Goal: Information Seeking & Learning: Learn about a topic

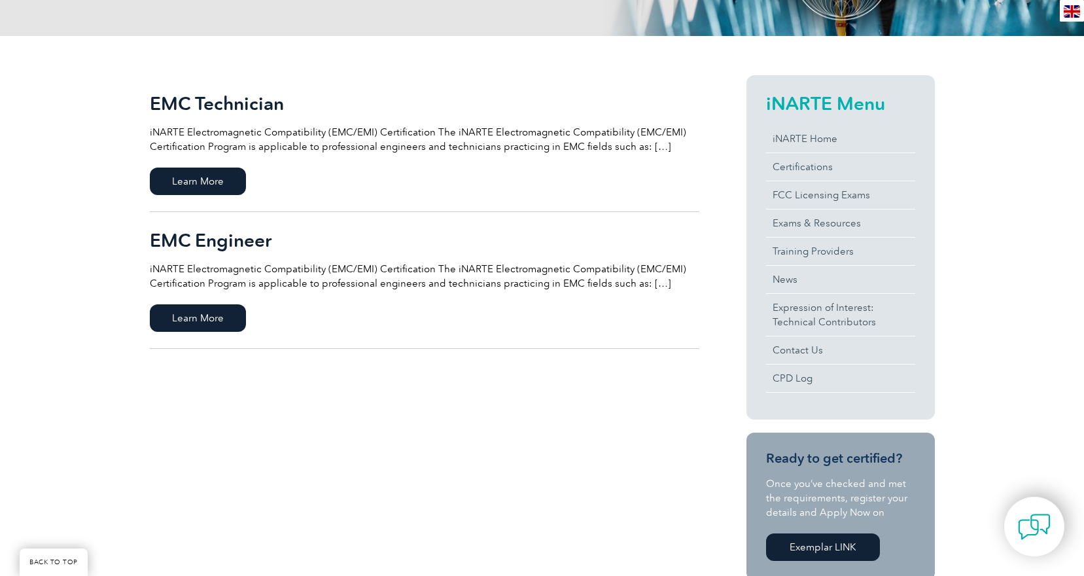
scroll to position [327, 0]
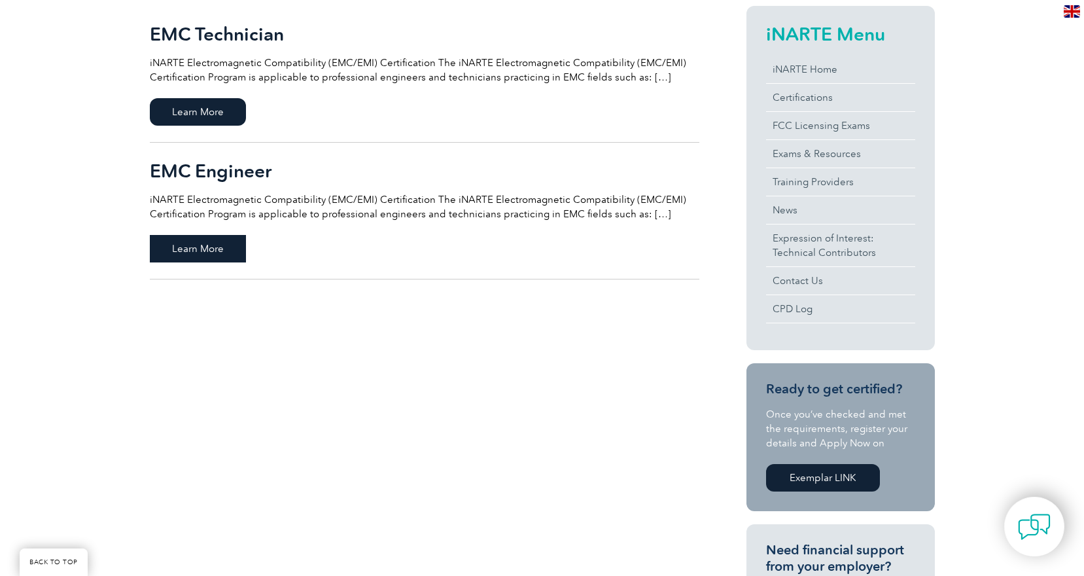
click at [188, 253] on span "Learn More" at bounding box center [198, 248] width 96 height 27
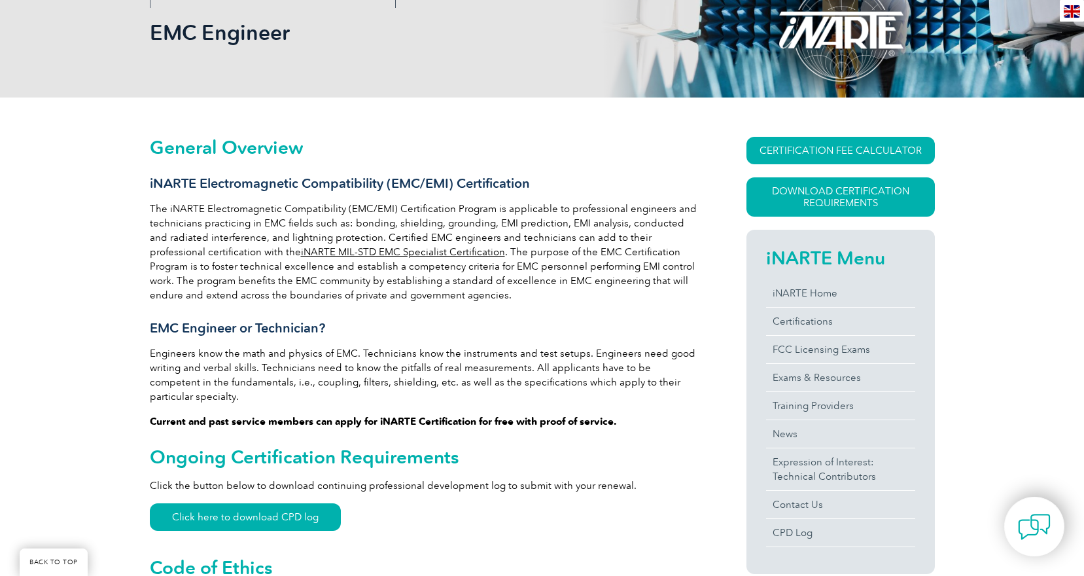
scroll to position [262, 0]
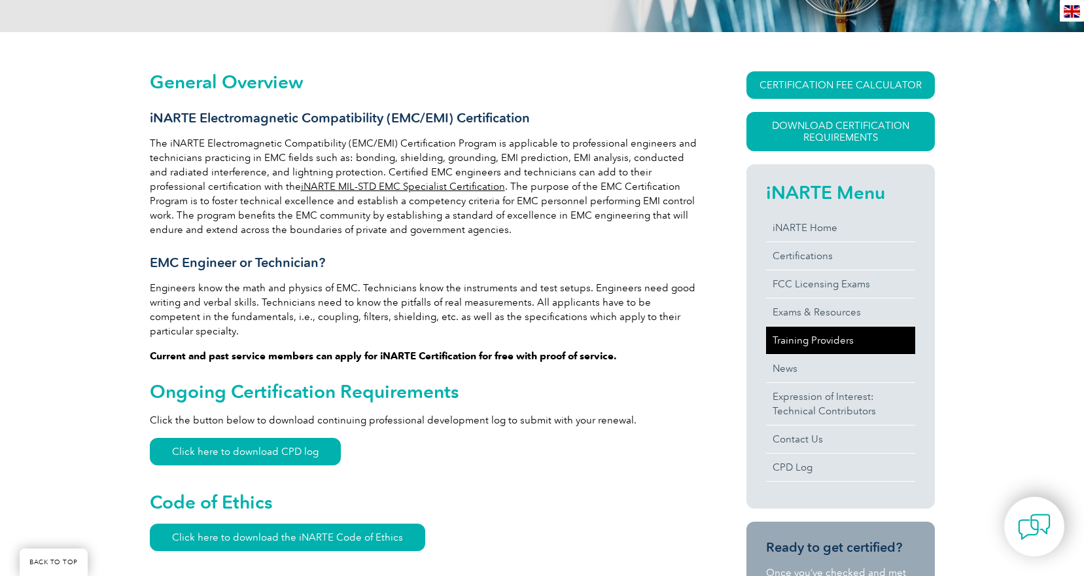
click at [817, 338] on link "Training Providers" at bounding box center [840, 340] width 149 height 27
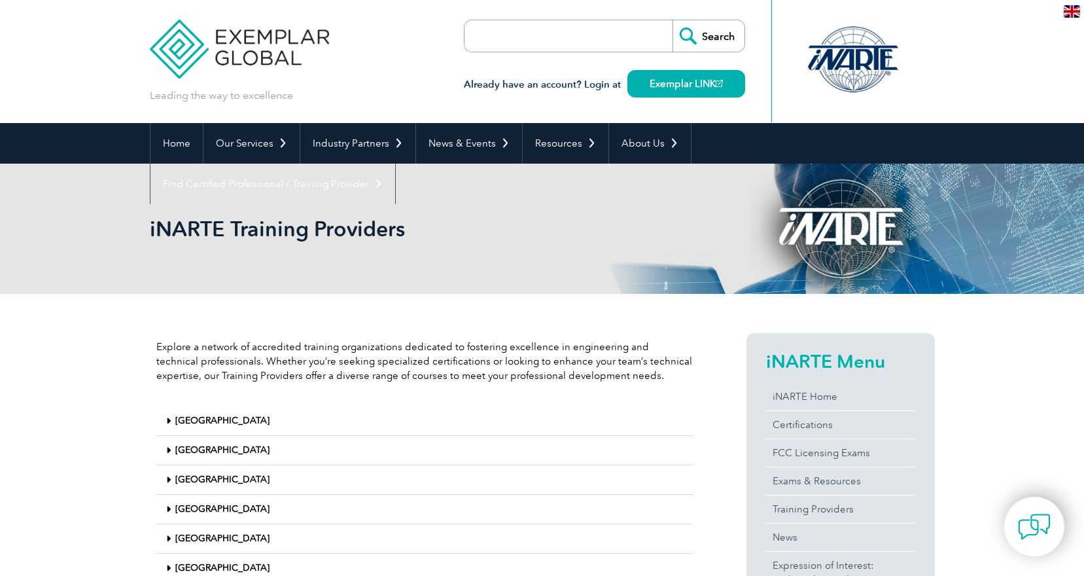
scroll to position [196, 0]
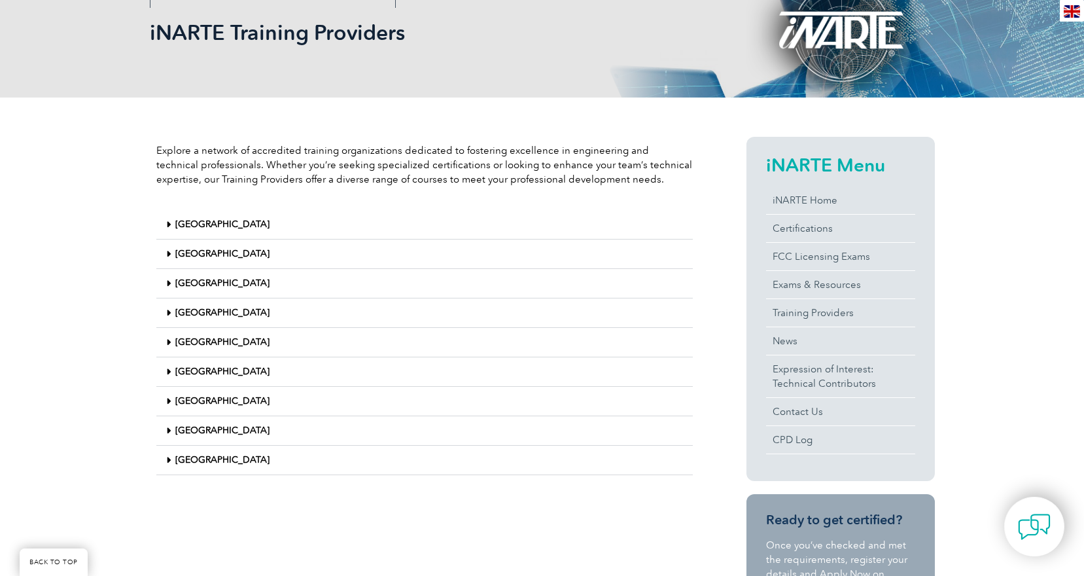
click at [168, 457] on icon at bounding box center [168, 459] width 5 height 9
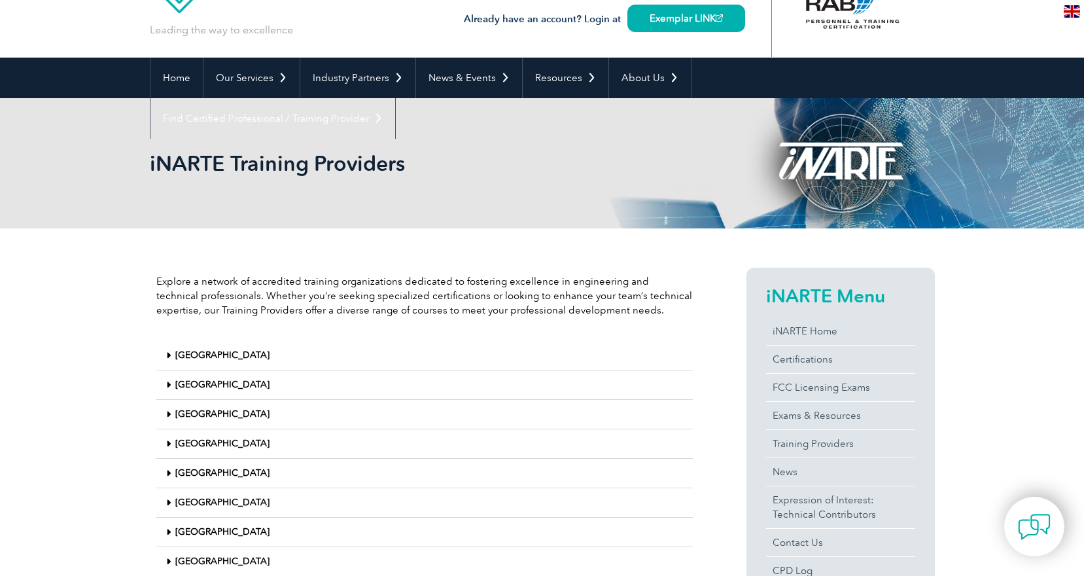
scroll to position [0, 0]
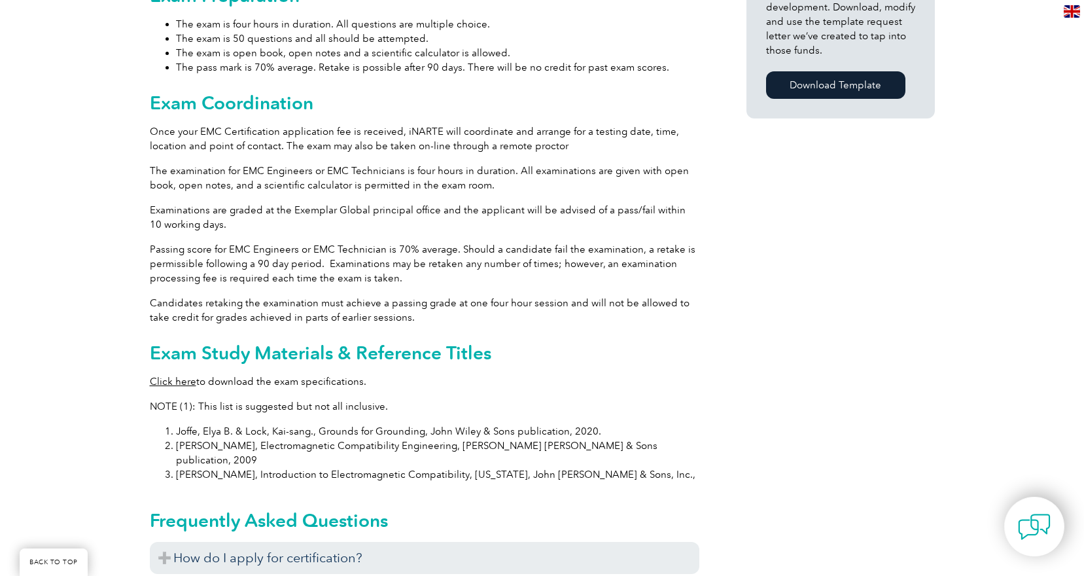
scroll to position [1047, 0]
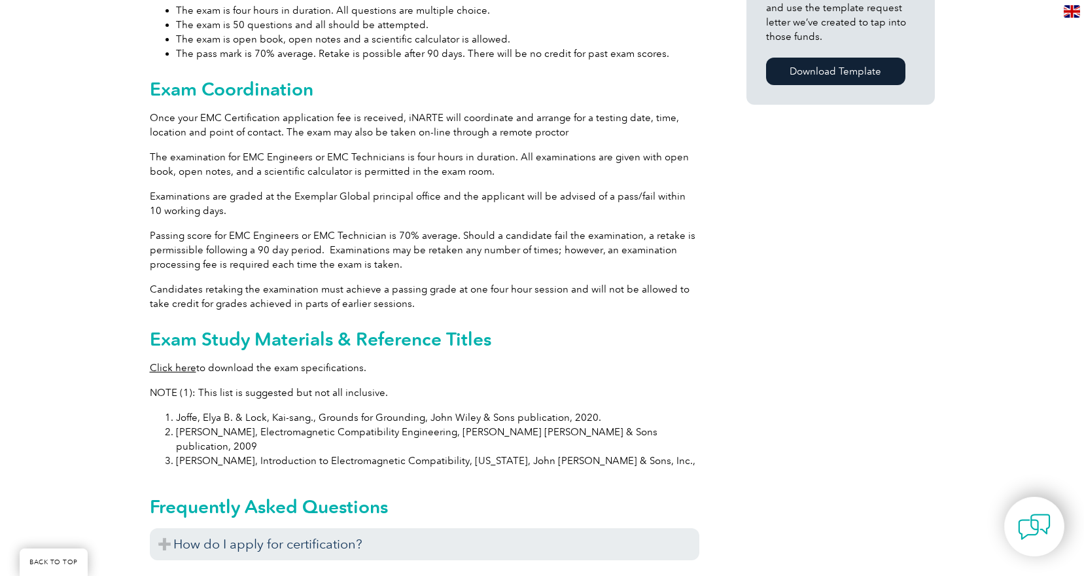
click at [170, 362] on link "Click here" at bounding box center [173, 368] width 46 height 12
